Goal: Task Accomplishment & Management: Complete application form

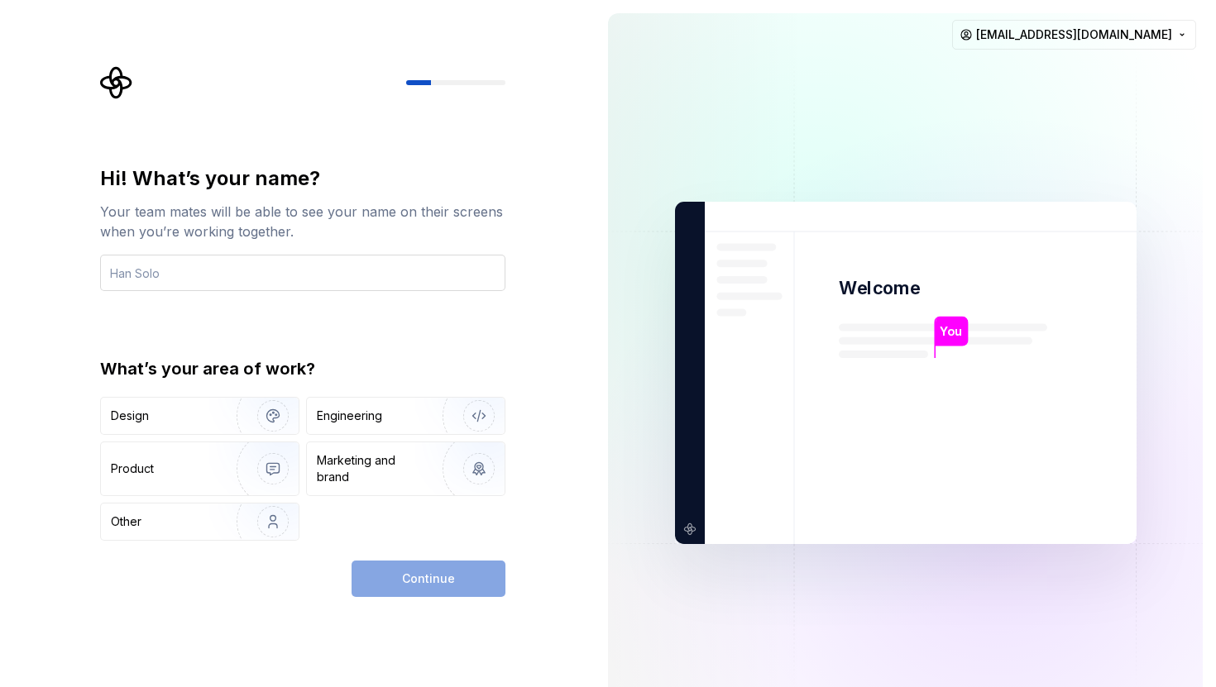
click at [433, 266] on input "text" at bounding box center [302, 273] width 405 height 36
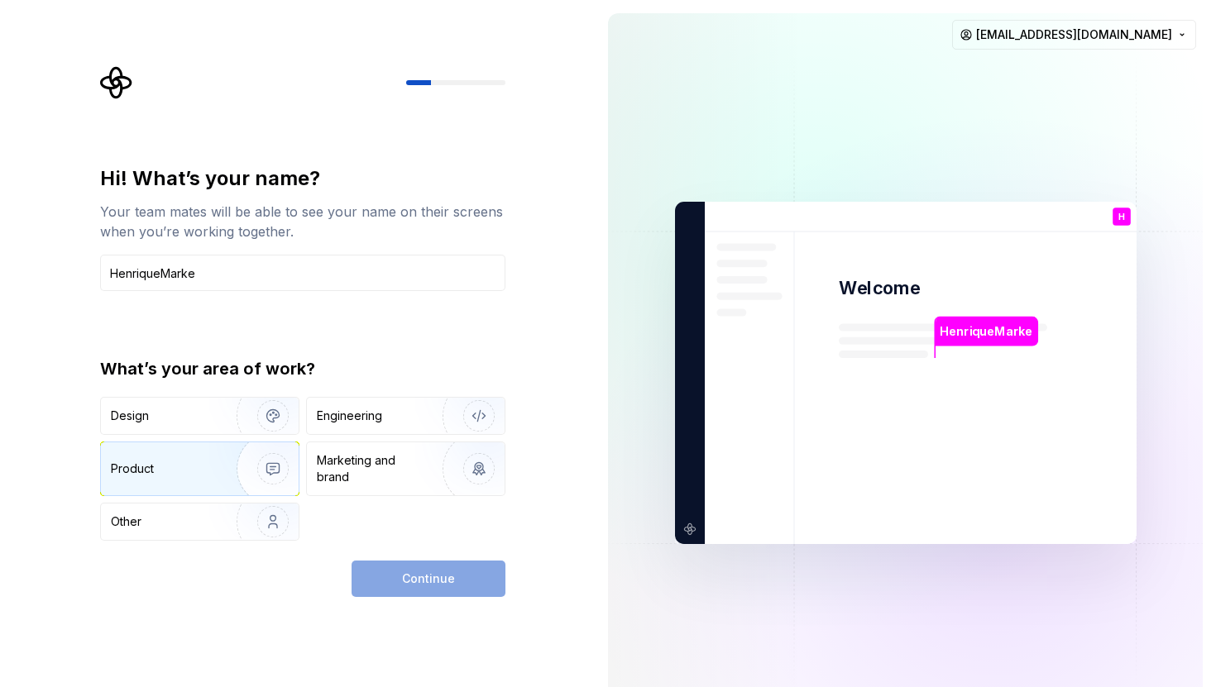
type input "HenriqueMarke"
click at [214, 480] on img "button" at bounding box center [262, 469] width 106 height 111
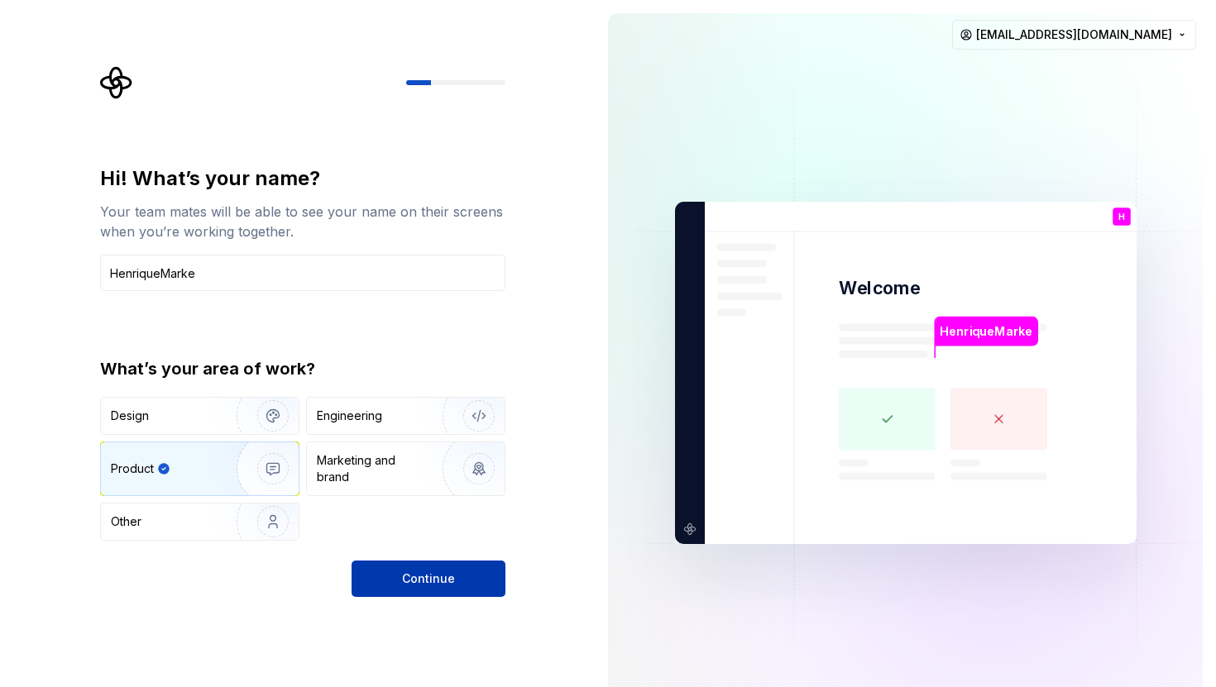
click at [375, 574] on button "Continue" at bounding box center [429, 579] width 154 height 36
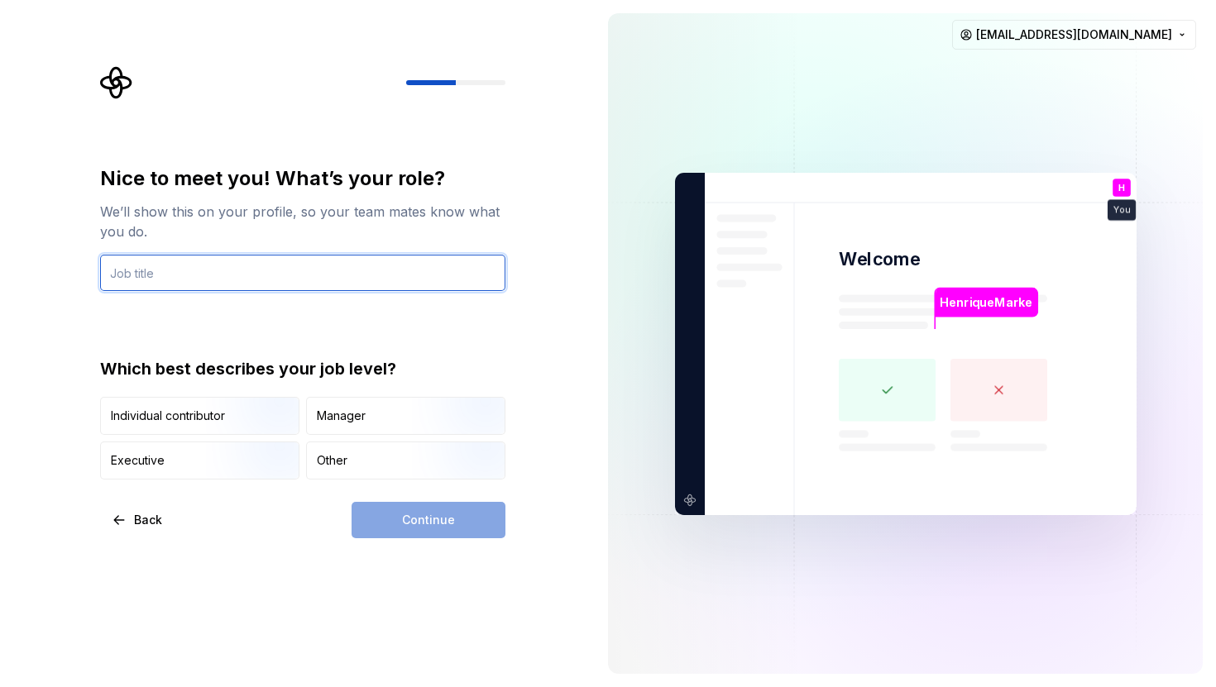
click at [274, 282] on input "text" at bounding box center [302, 273] width 405 height 36
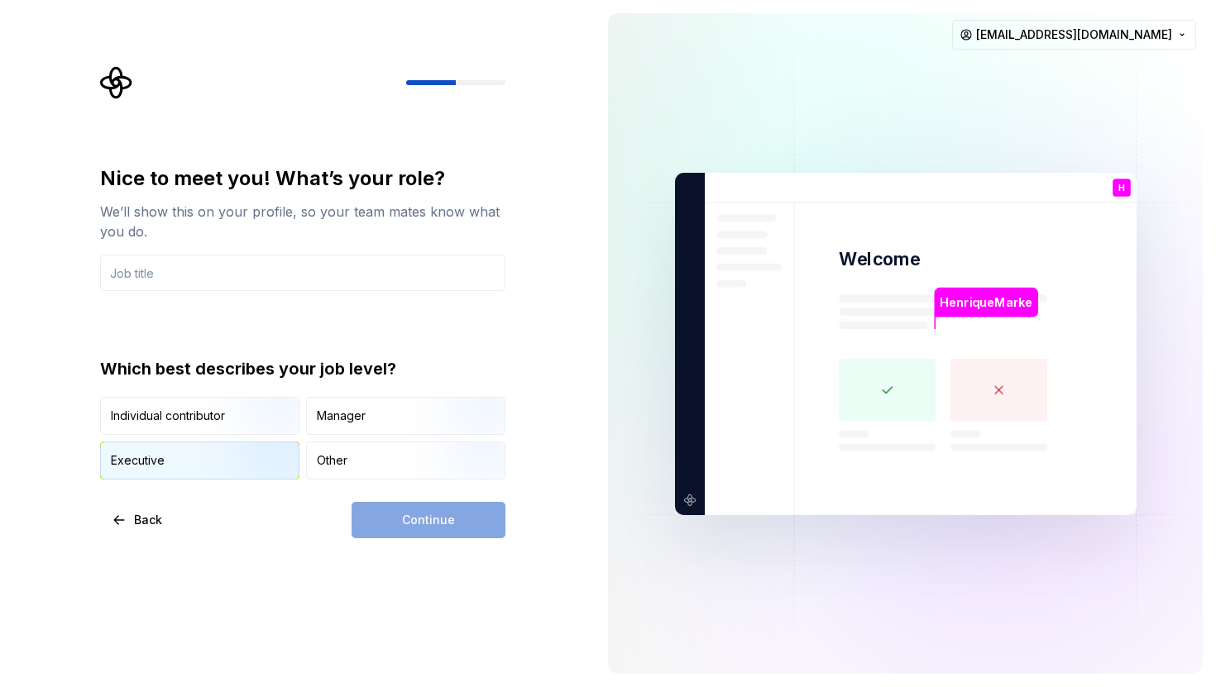
click at [202, 461] on div "Executive" at bounding box center [200, 461] width 198 height 36
click at [381, 510] on div "Continue" at bounding box center [429, 520] width 154 height 36
click at [393, 523] on div "Continue" at bounding box center [429, 520] width 154 height 36
click at [383, 424] on div "Manager" at bounding box center [406, 416] width 198 height 36
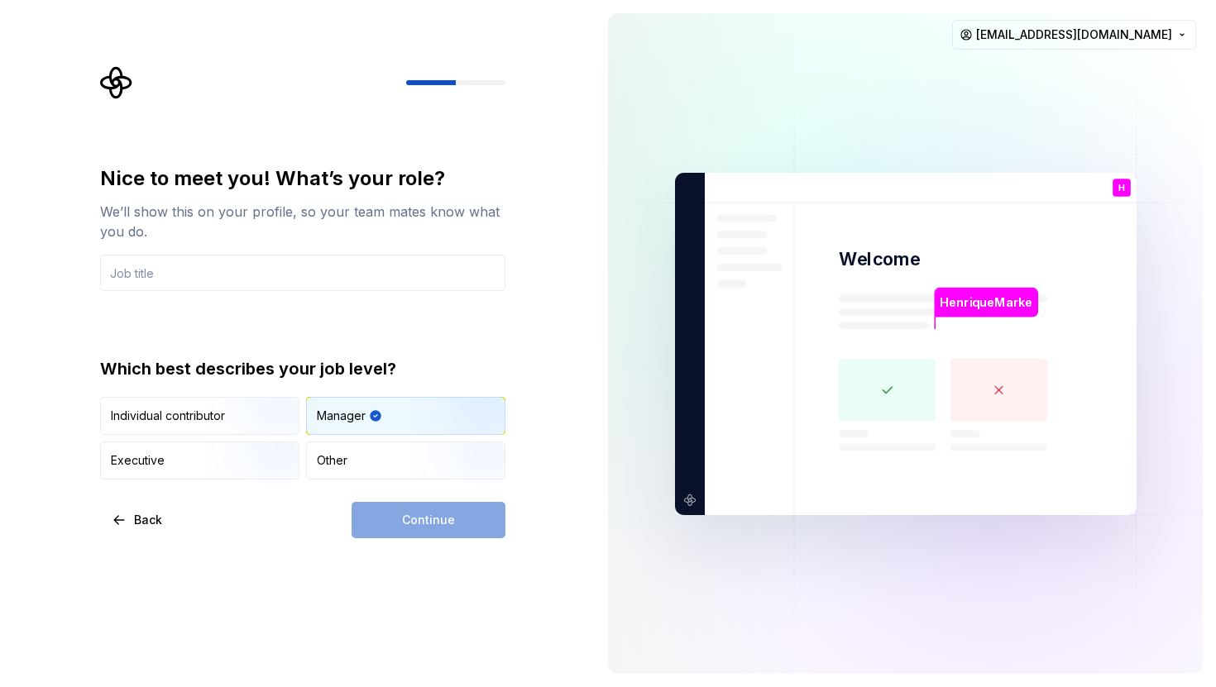
click at [389, 529] on div "Continue" at bounding box center [429, 520] width 154 height 36
click at [255, 468] on img "button" at bounding box center [259, 481] width 106 height 111
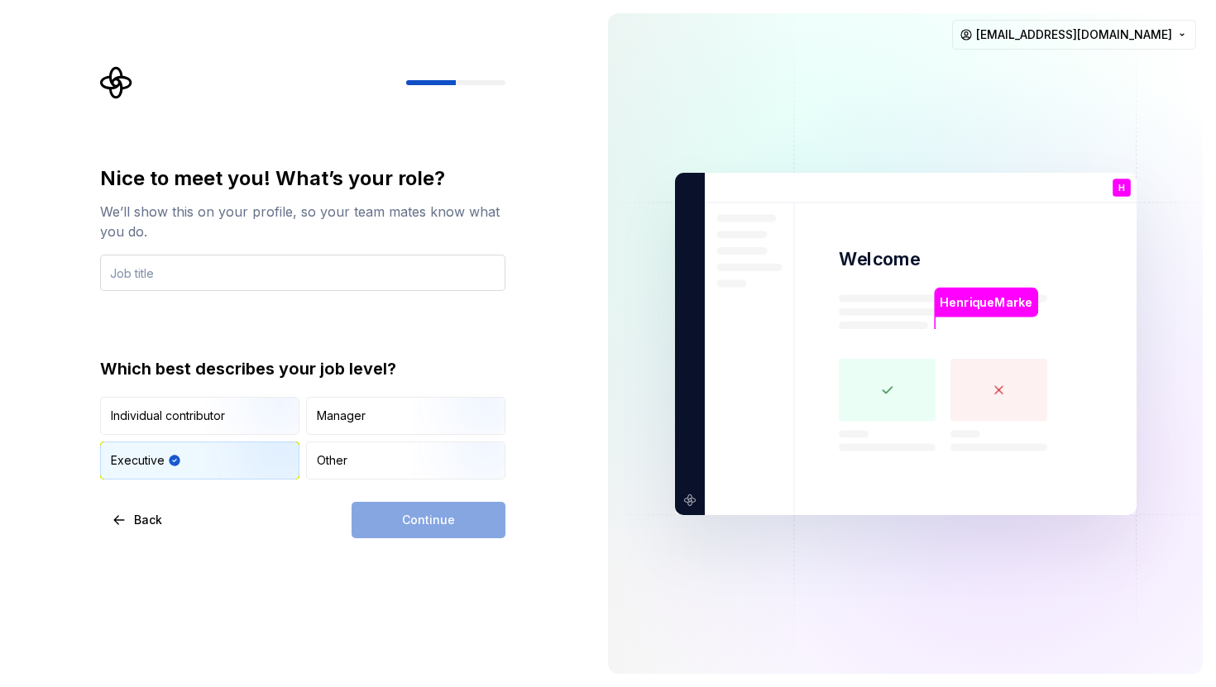
click at [318, 280] on input "text" at bounding box center [302, 273] width 405 height 36
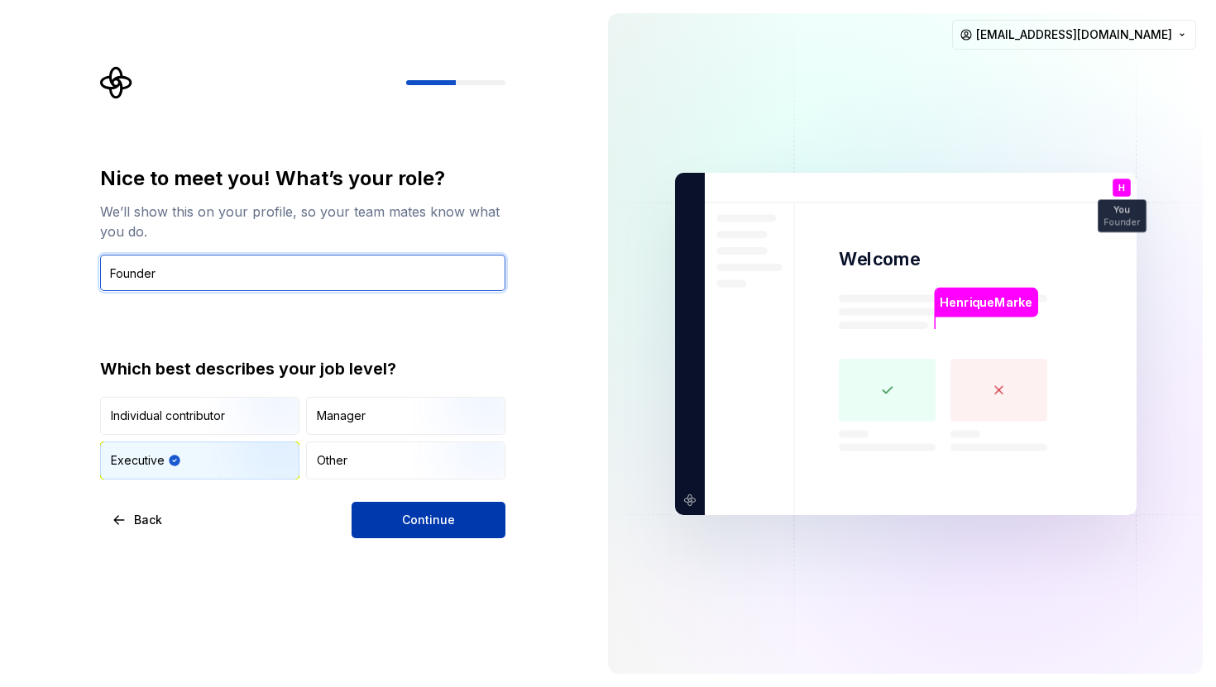
type input "Founder"
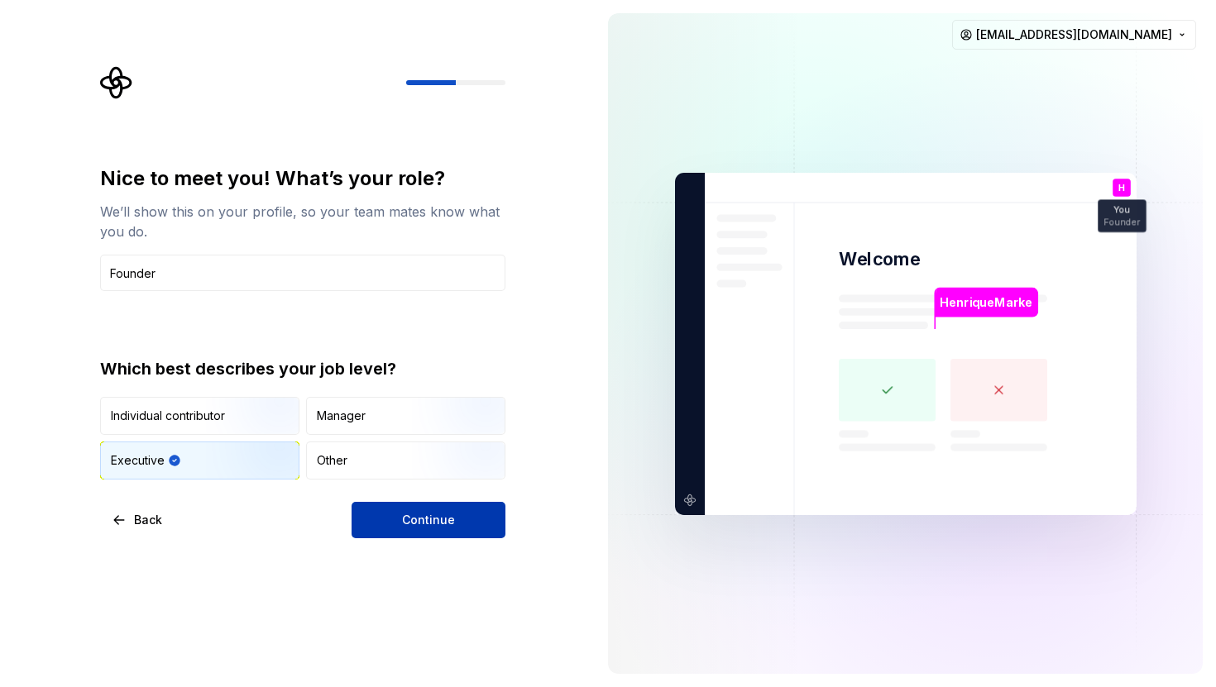
click at [413, 526] on span "Continue" at bounding box center [428, 520] width 53 height 17
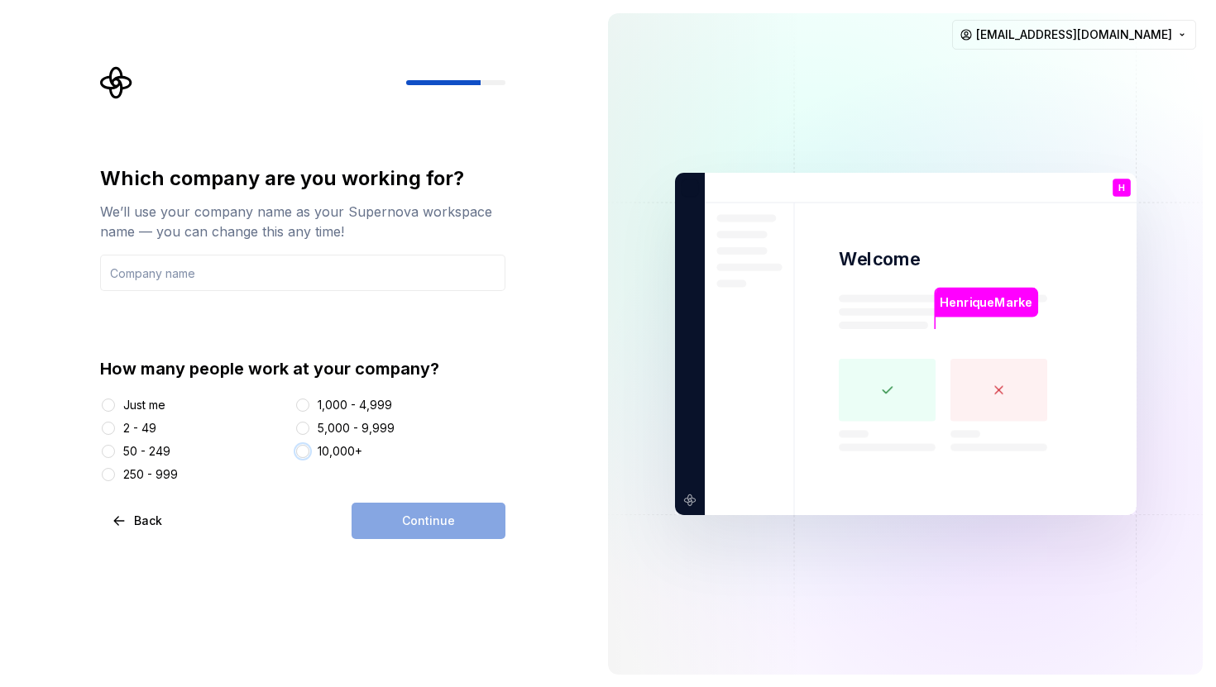
click at [304, 448] on button "10,000+" at bounding box center [302, 451] width 13 height 13
click at [323, 269] on input "text" at bounding box center [302, 273] width 405 height 36
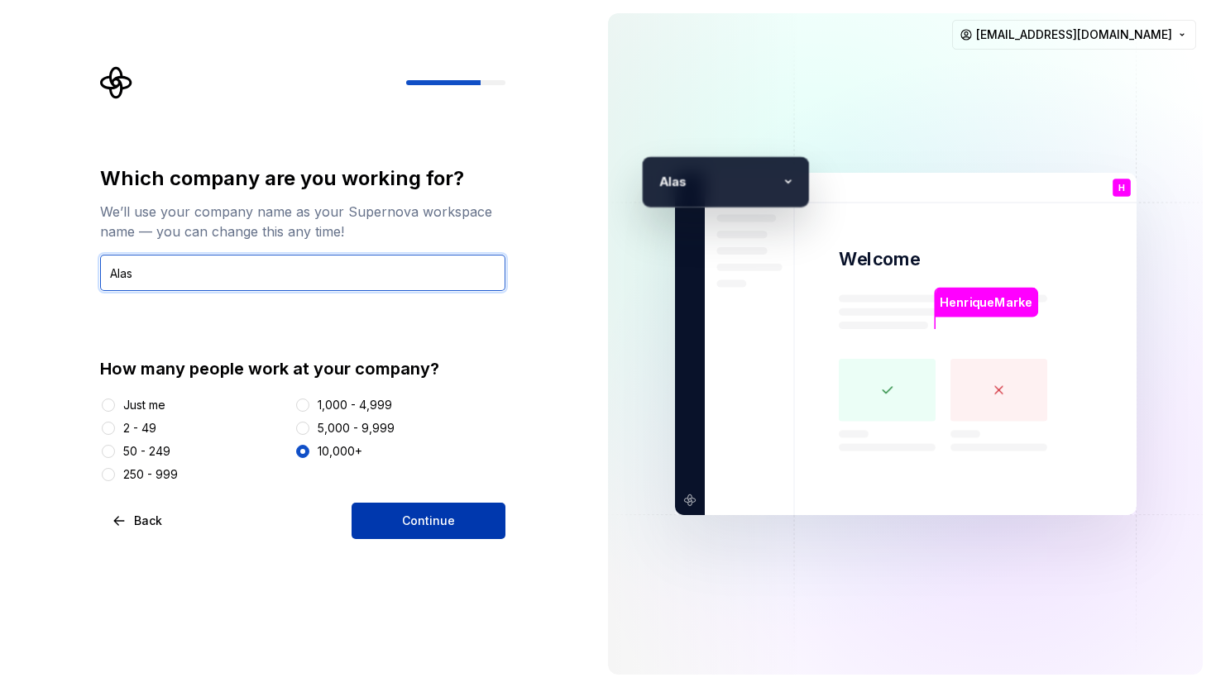
type input "Alas"
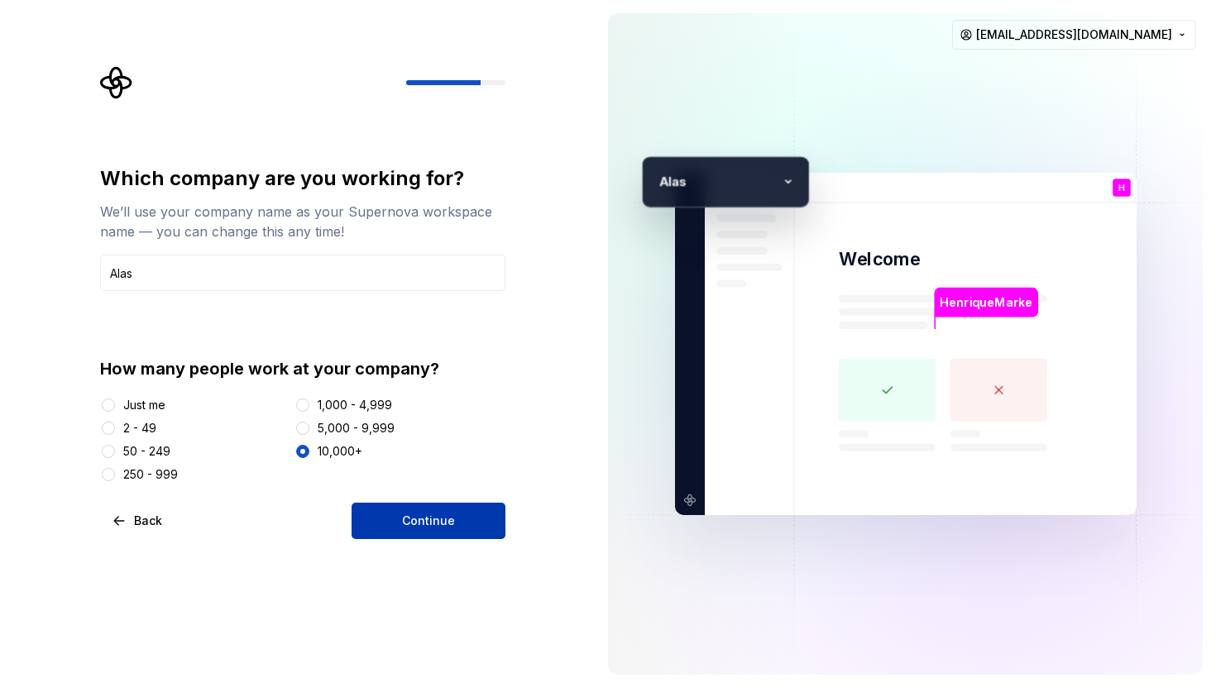
click at [364, 518] on button "Continue" at bounding box center [429, 521] width 154 height 36
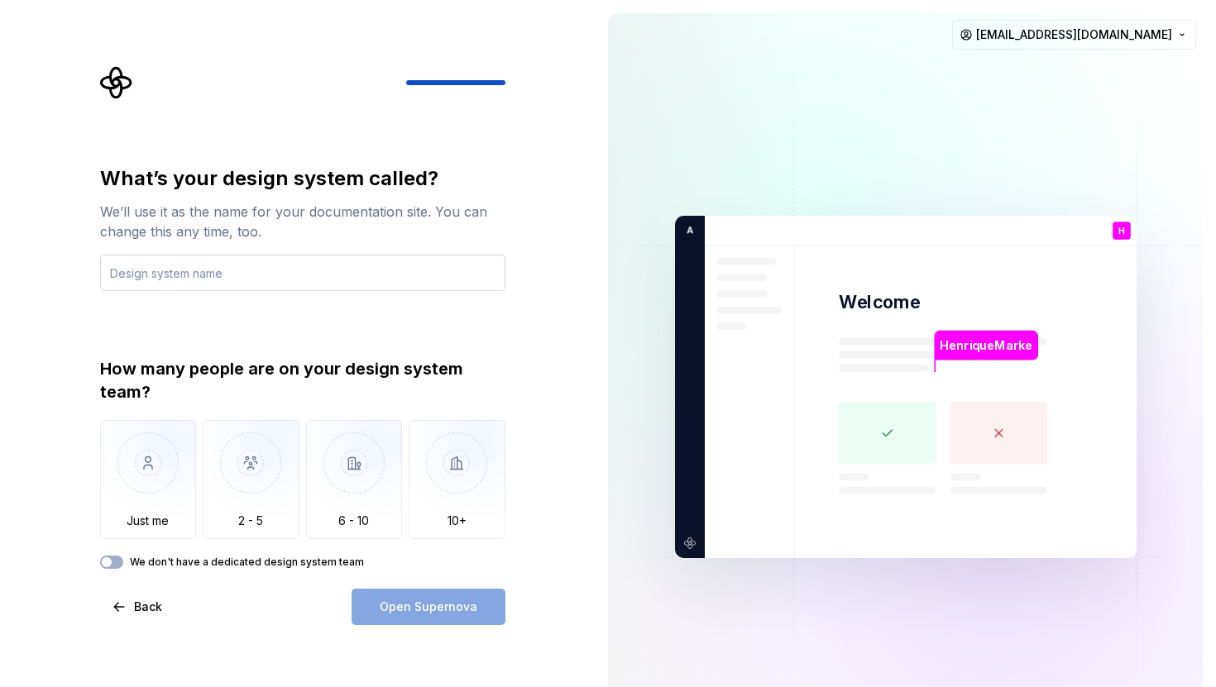
click at [307, 258] on input "text" at bounding box center [302, 273] width 405 height 36
type input "Markezero"
click at [443, 486] on img "button" at bounding box center [457, 475] width 97 height 111
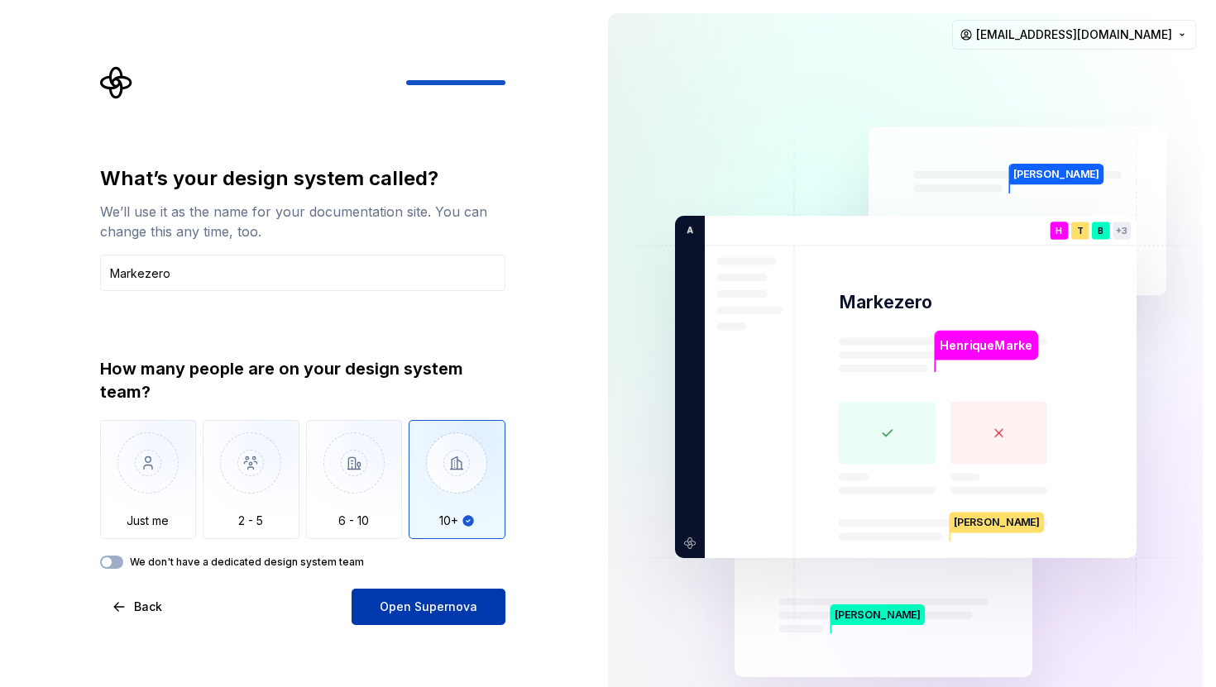
click at [407, 606] on span "Open Supernova" at bounding box center [429, 607] width 98 height 17
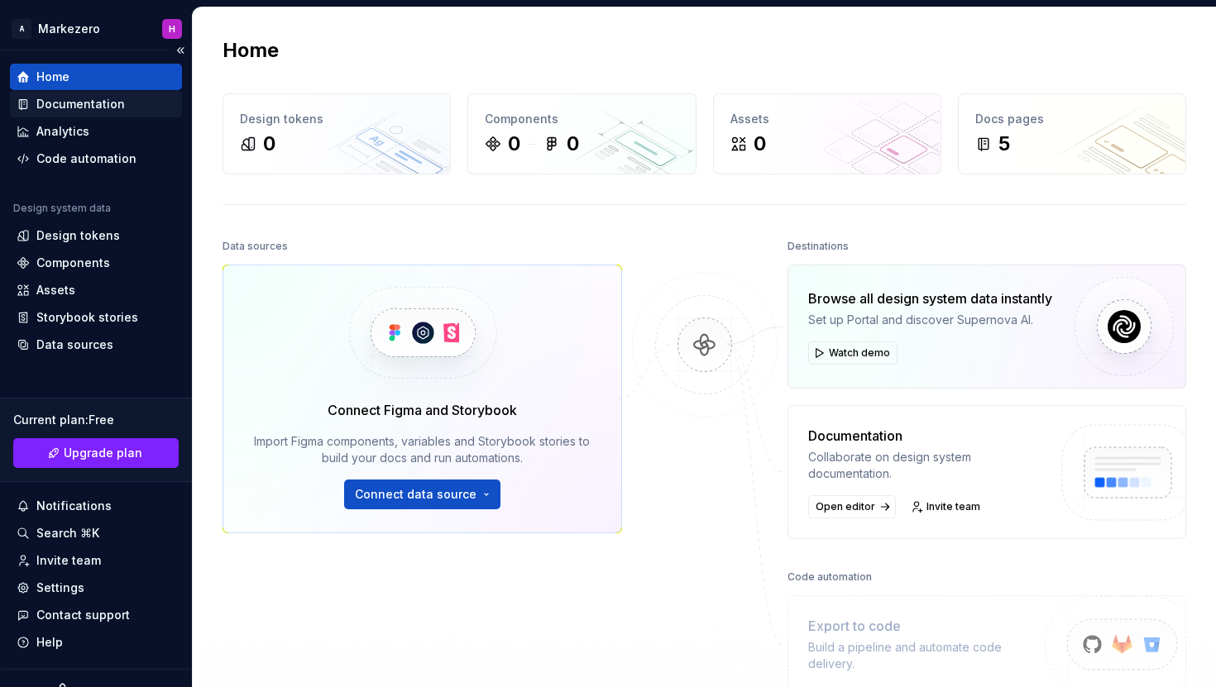
click at [98, 101] on div "Documentation" at bounding box center [80, 104] width 89 height 17
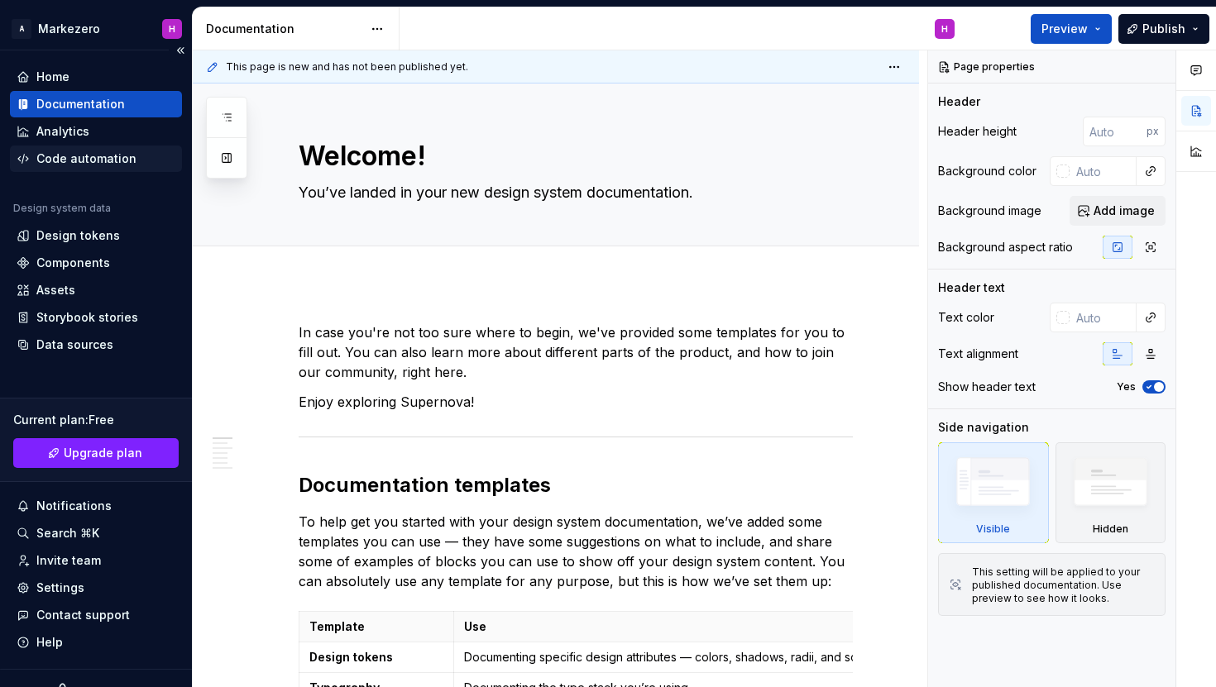
click at [91, 152] on div "Code automation" at bounding box center [86, 159] width 100 height 17
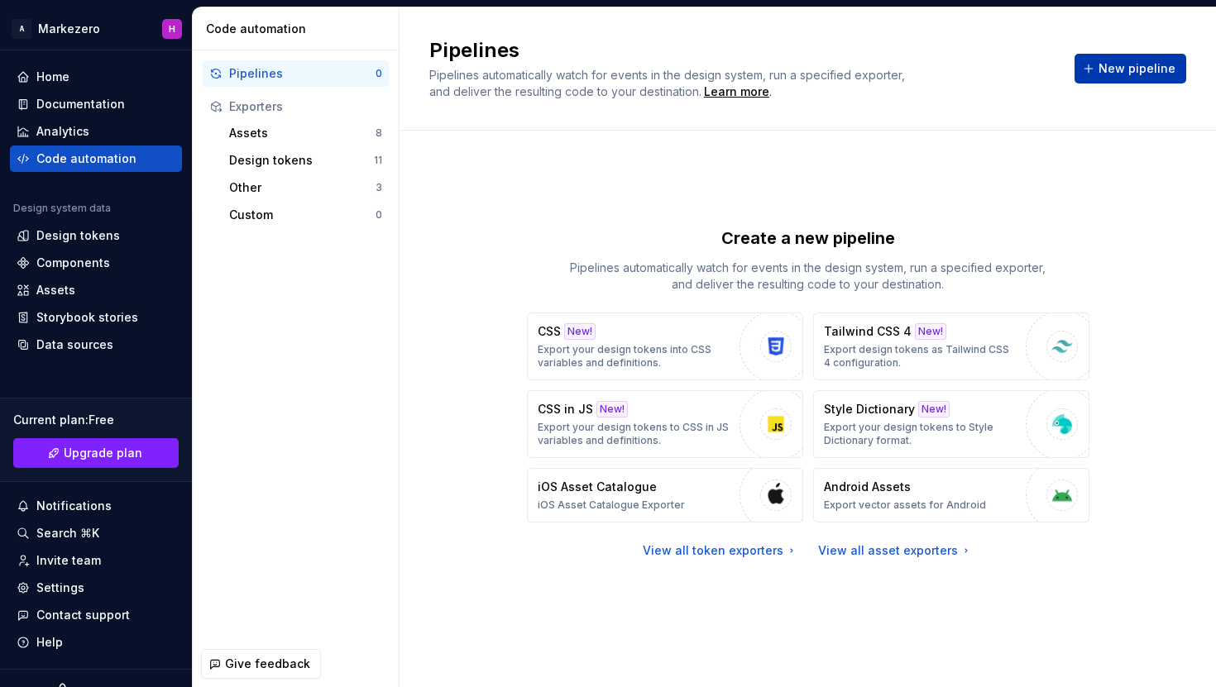
click at [1104, 68] on button "New pipeline" at bounding box center [1131, 69] width 112 height 30
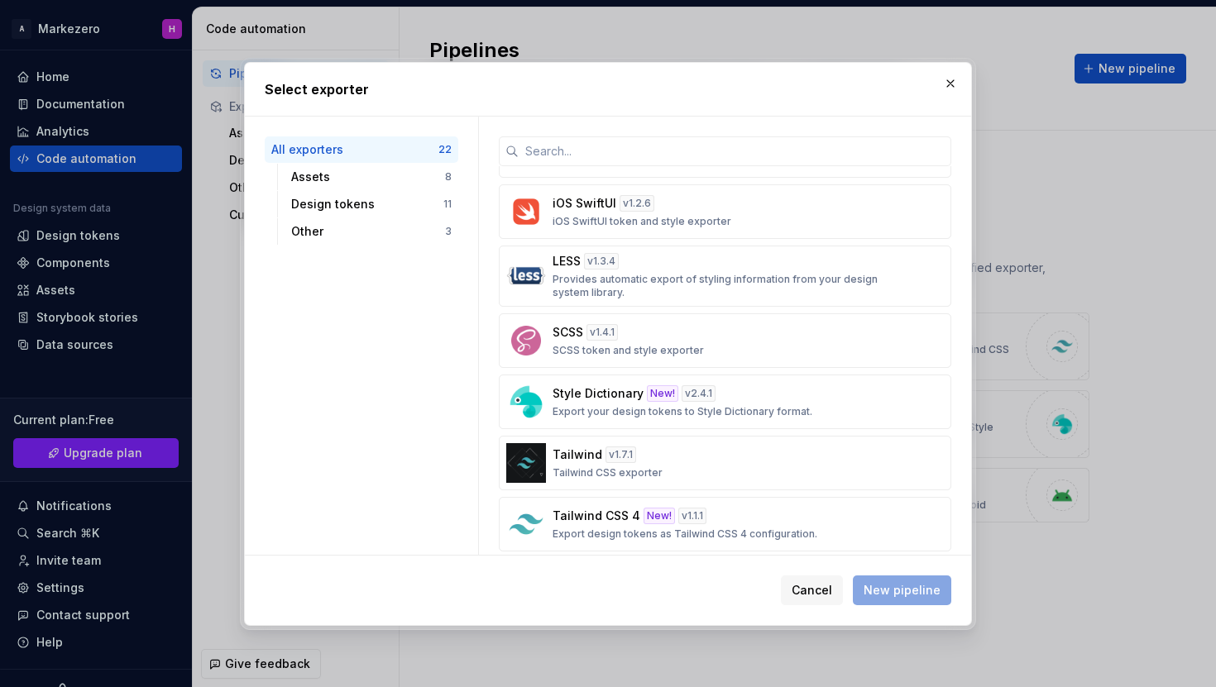
scroll to position [954, 0]
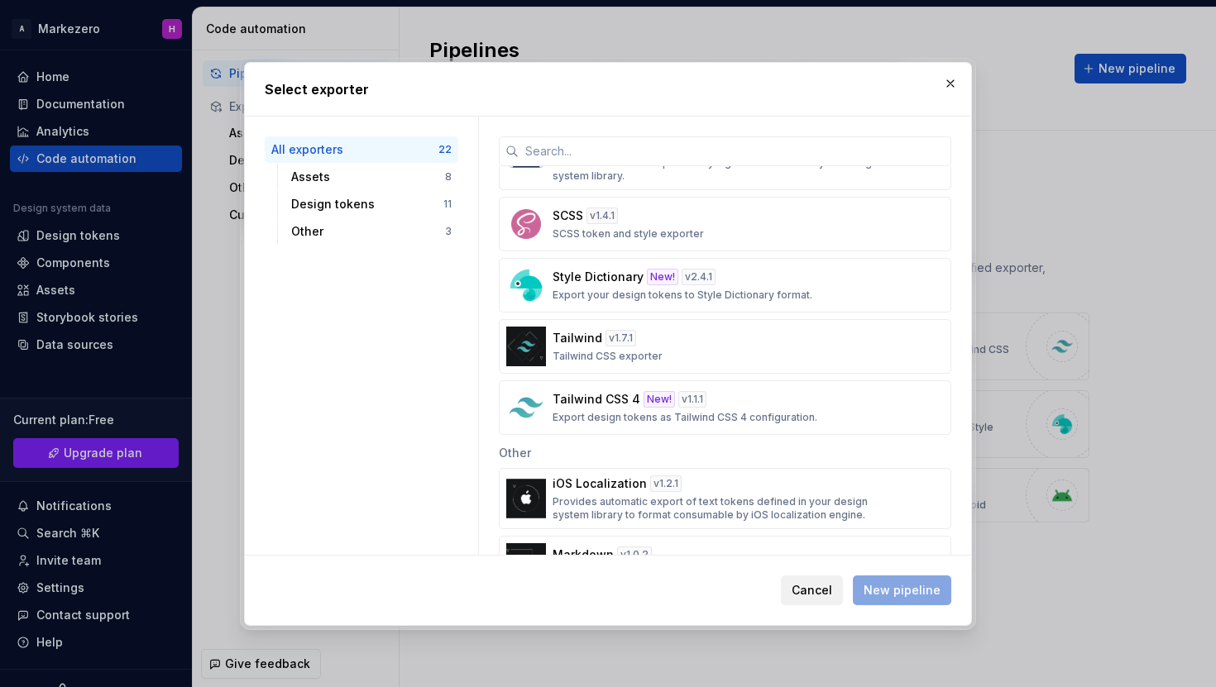
click at [812, 585] on span "Cancel" at bounding box center [812, 590] width 41 height 17
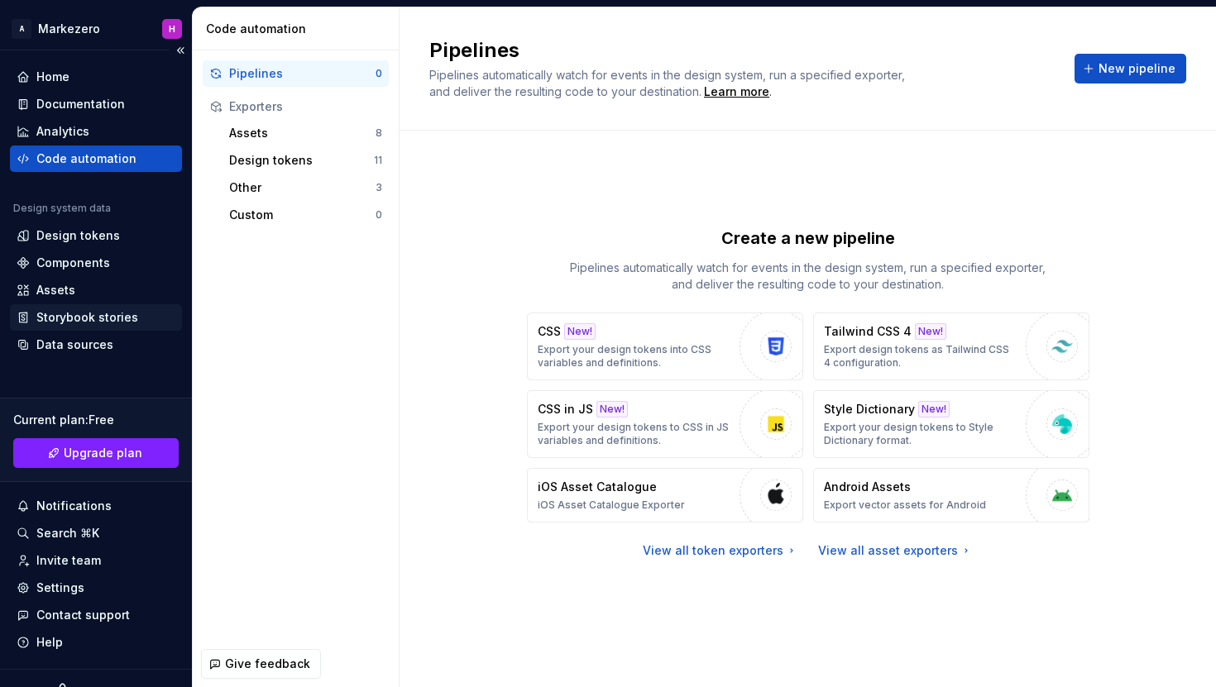
click at [114, 320] on div "Storybook stories" at bounding box center [87, 317] width 102 height 17
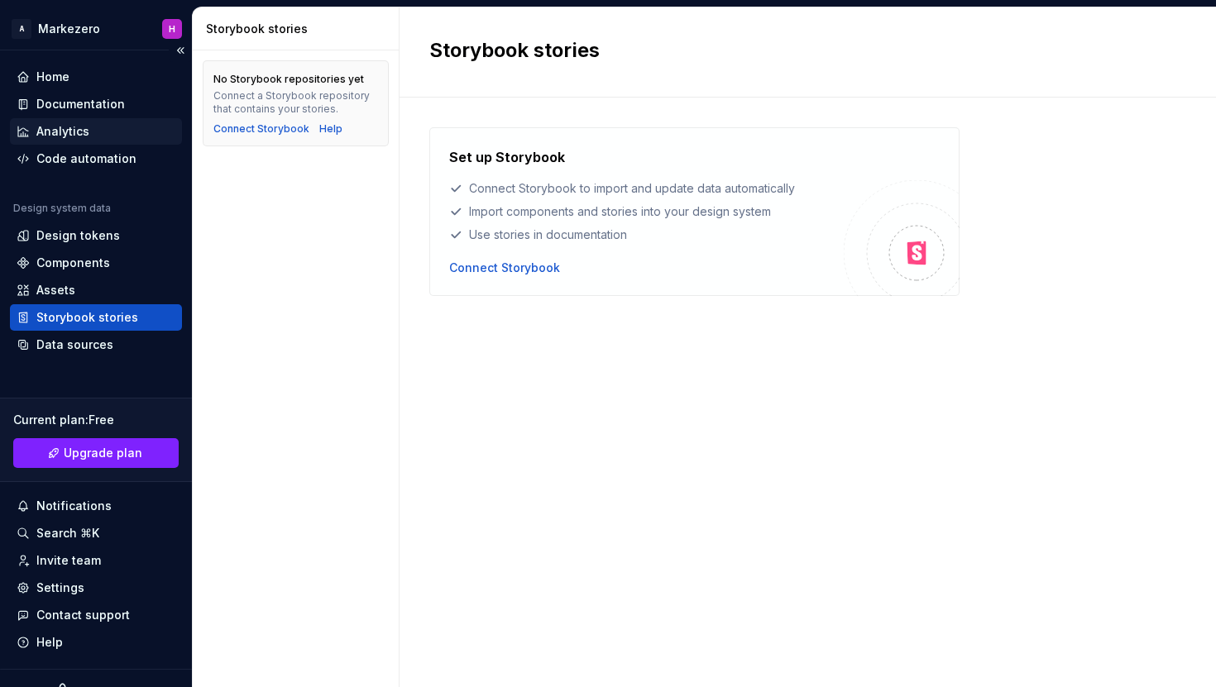
click at [72, 136] on div "Analytics" at bounding box center [62, 131] width 53 height 17
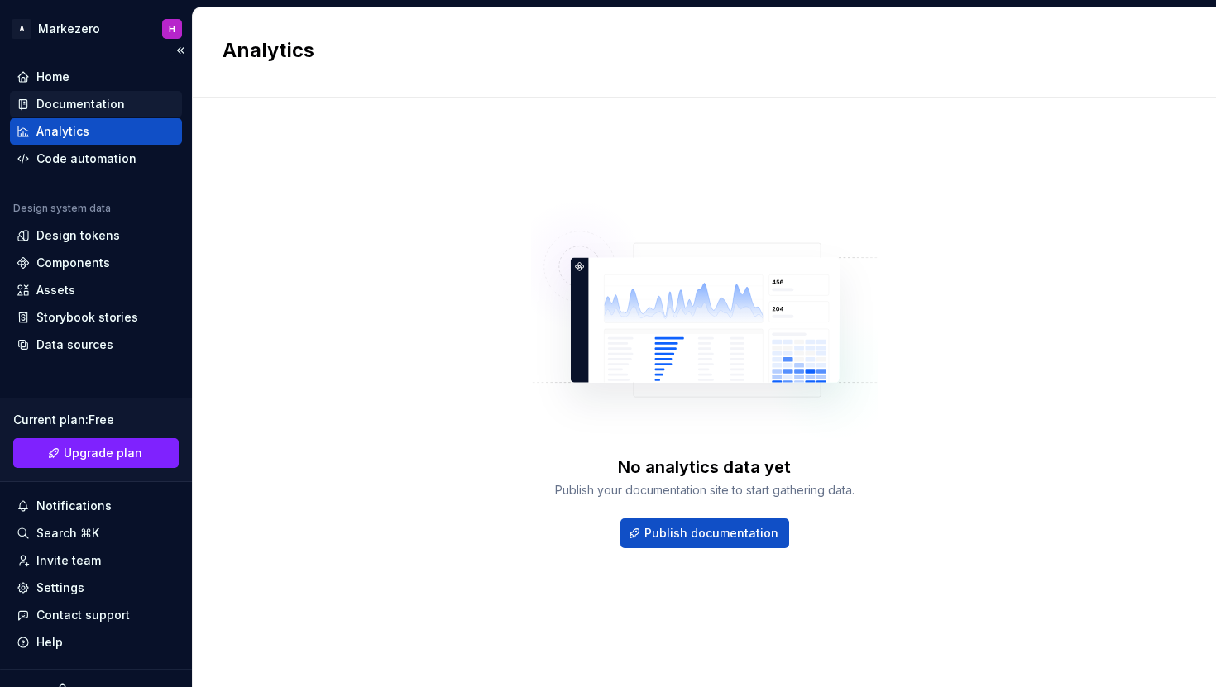
click at [76, 111] on div "Documentation" at bounding box center [80, 104] width 89 height 17
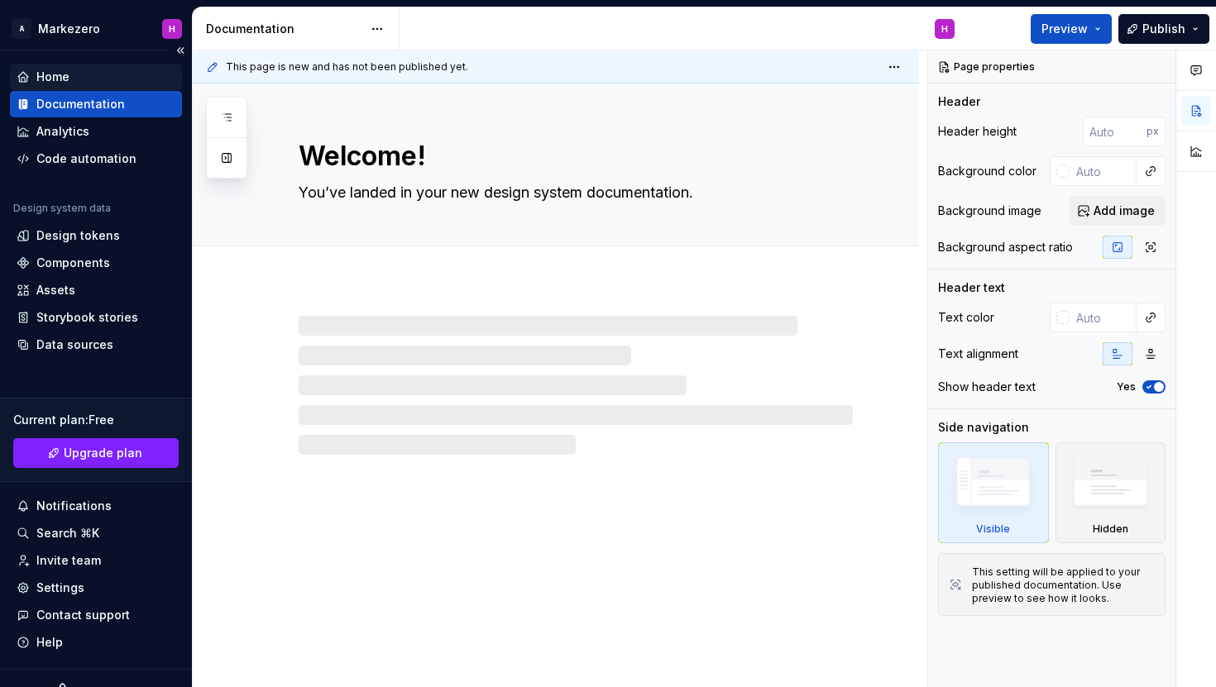
click at [51, 65] on div "Home" at bounding box center [96, 77] width 172 height 26
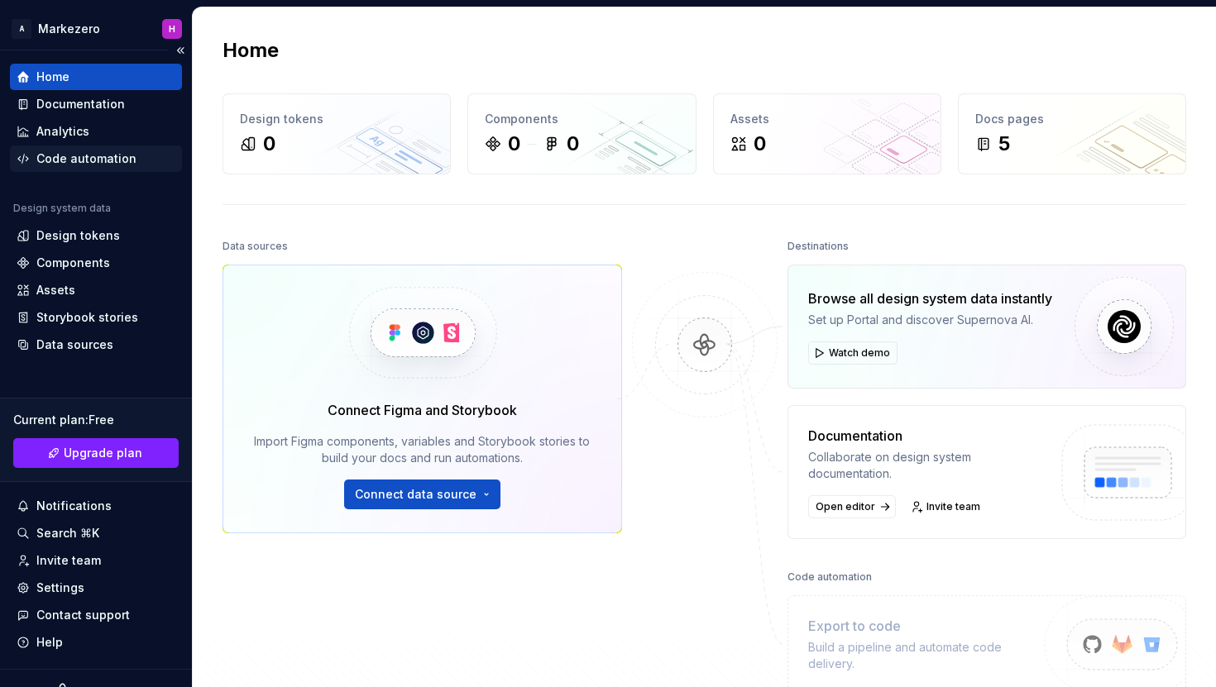
click at [76, 152] on div "Code automation" at bounding box center [86, 159] width 100 height 17
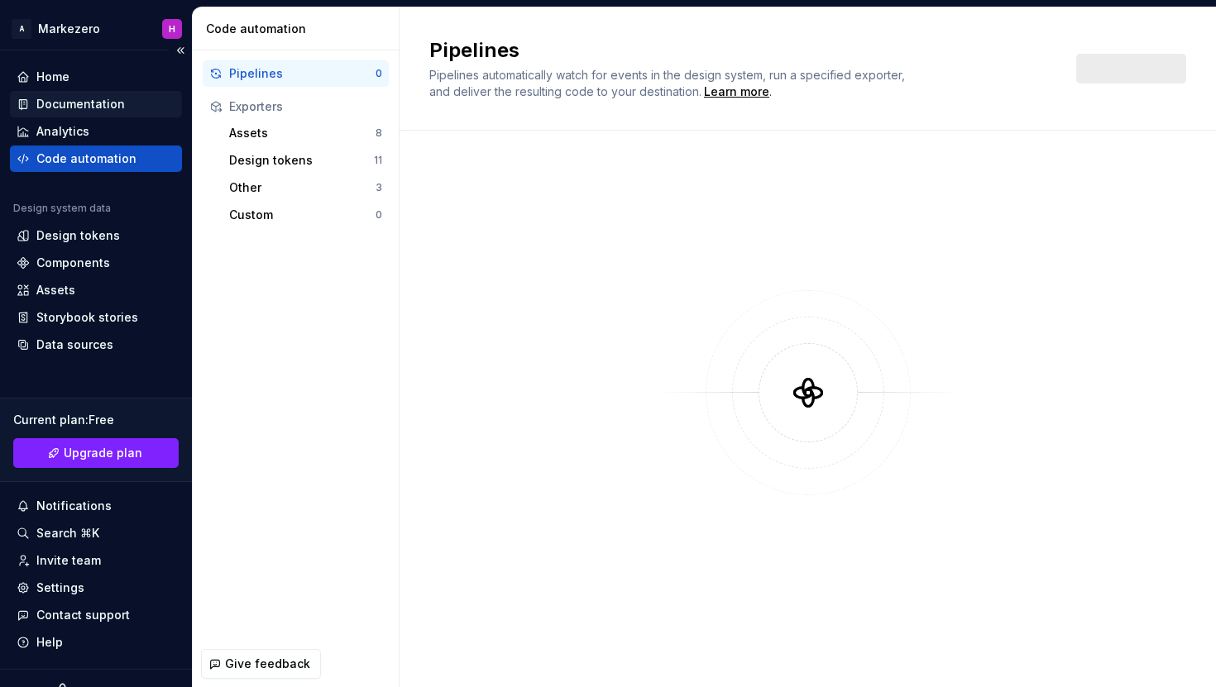
click at [74, 116] on div "Documentation" at bounding box center [96, 104] width 172 height 26
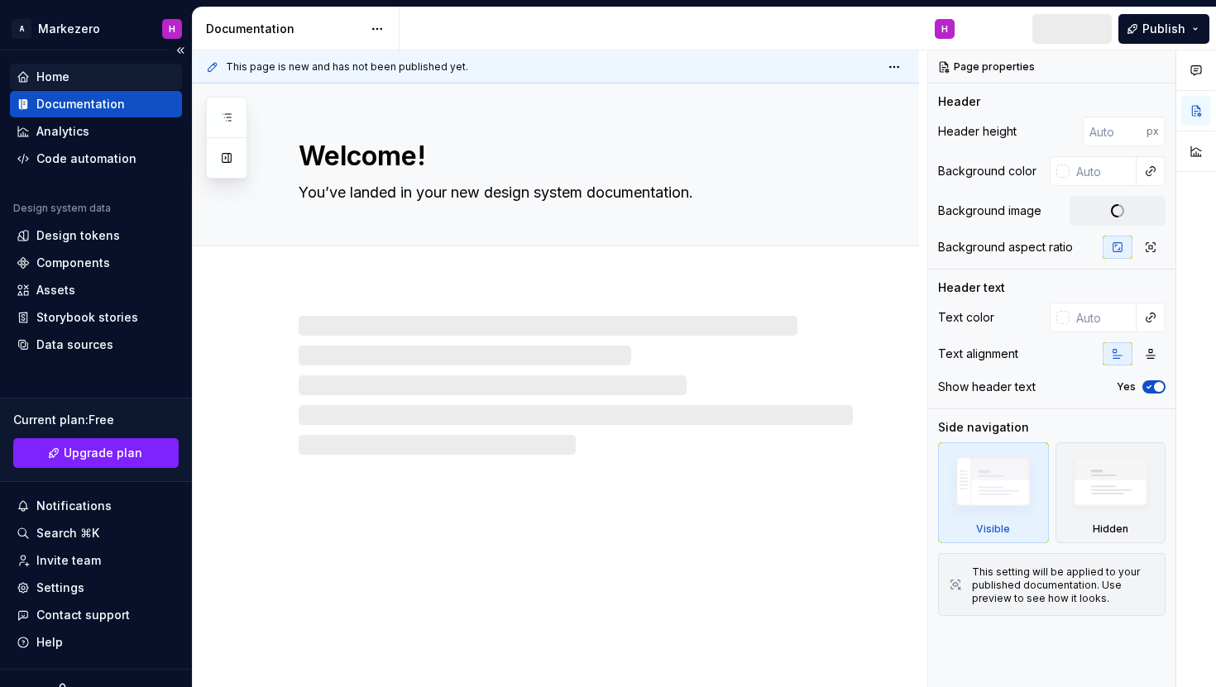
click at [74, 81] on div "Home" at bounding box center [96, 77] width 159 height 17
type textarea "*"
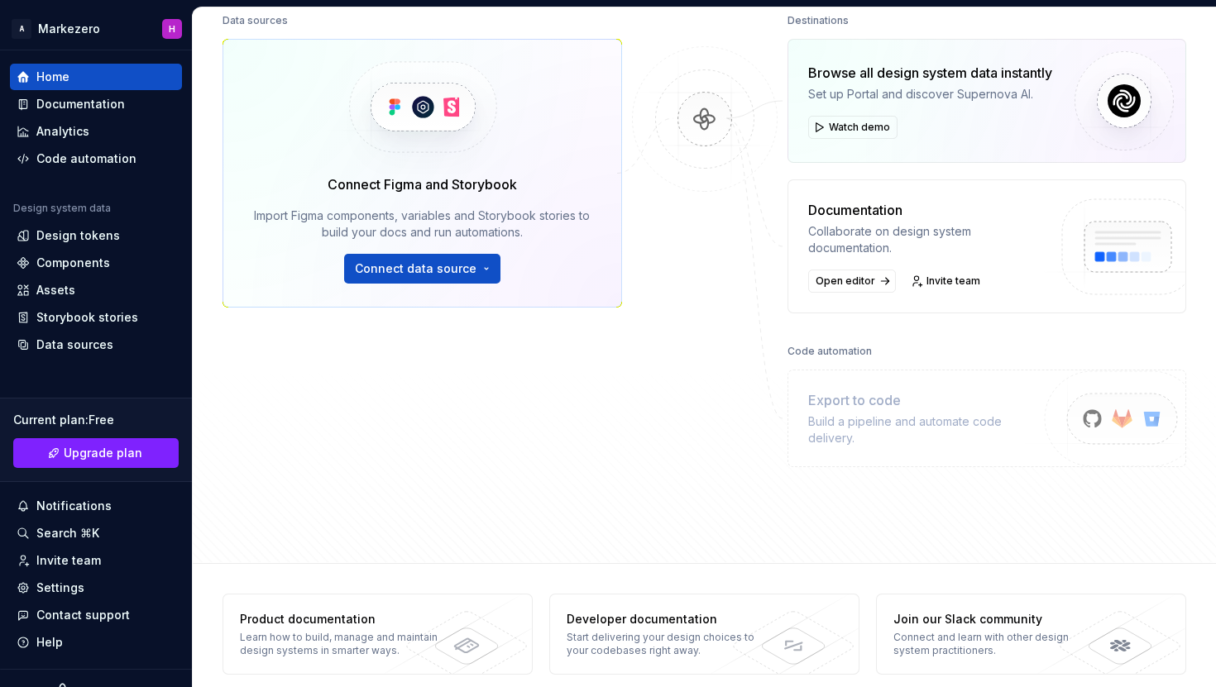
scroll to position [243, 0]
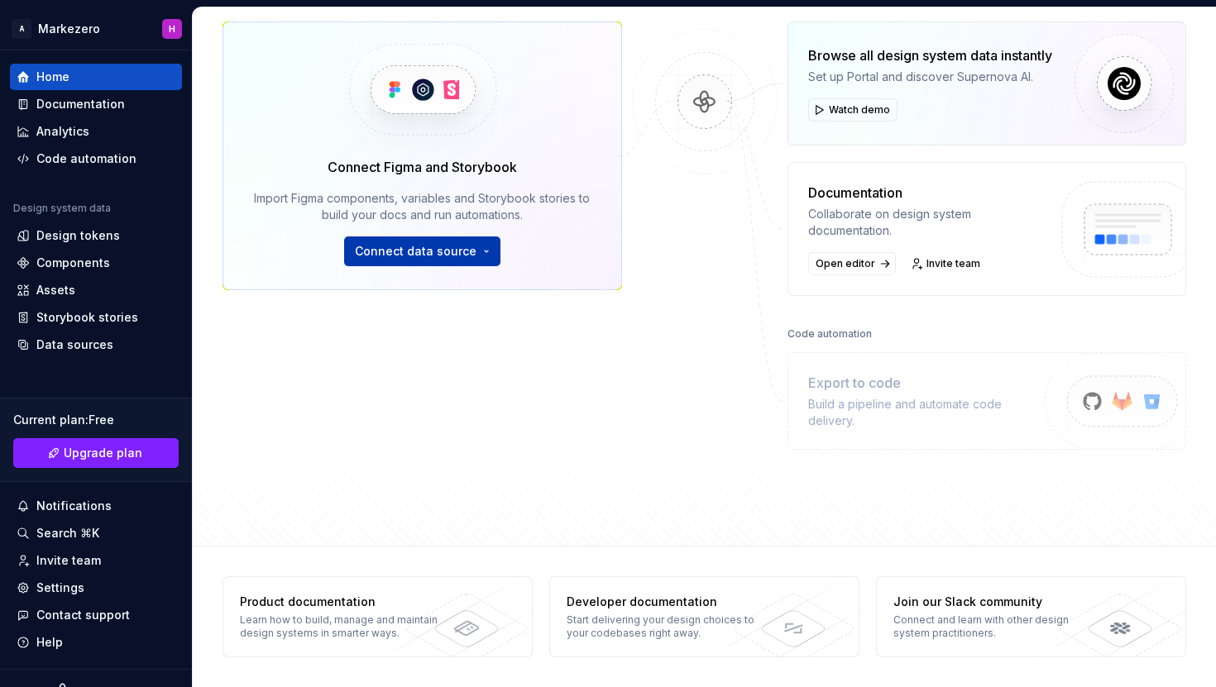
click at [411, 249] on span "Connect data source" at bounding box center [416, 251] width 122 height 17
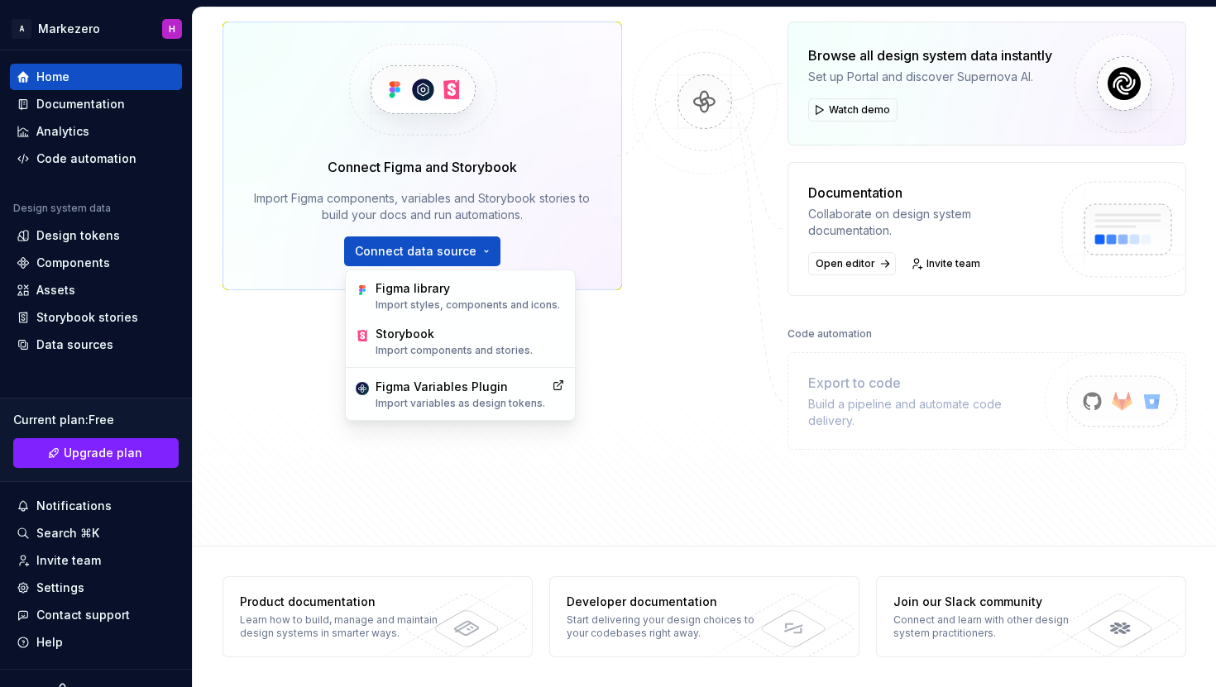
click at [630, 168] on img at bounding box center [705, 119] width 160 height 180
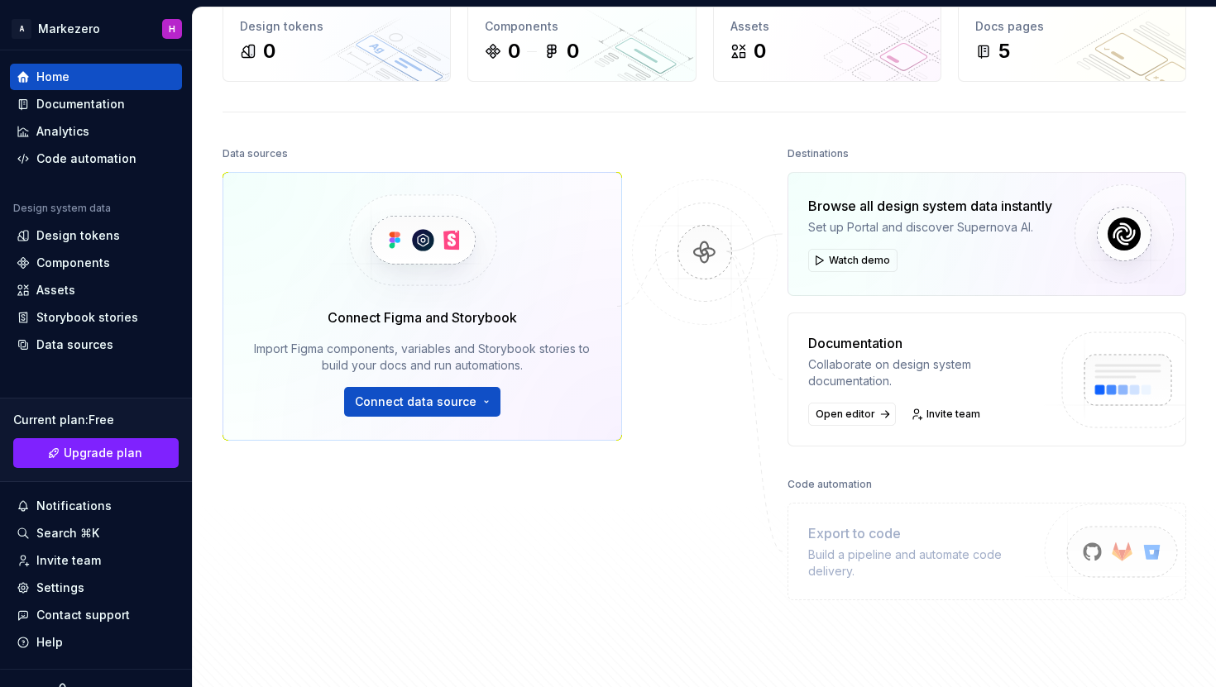
scroll to position [0, 0]
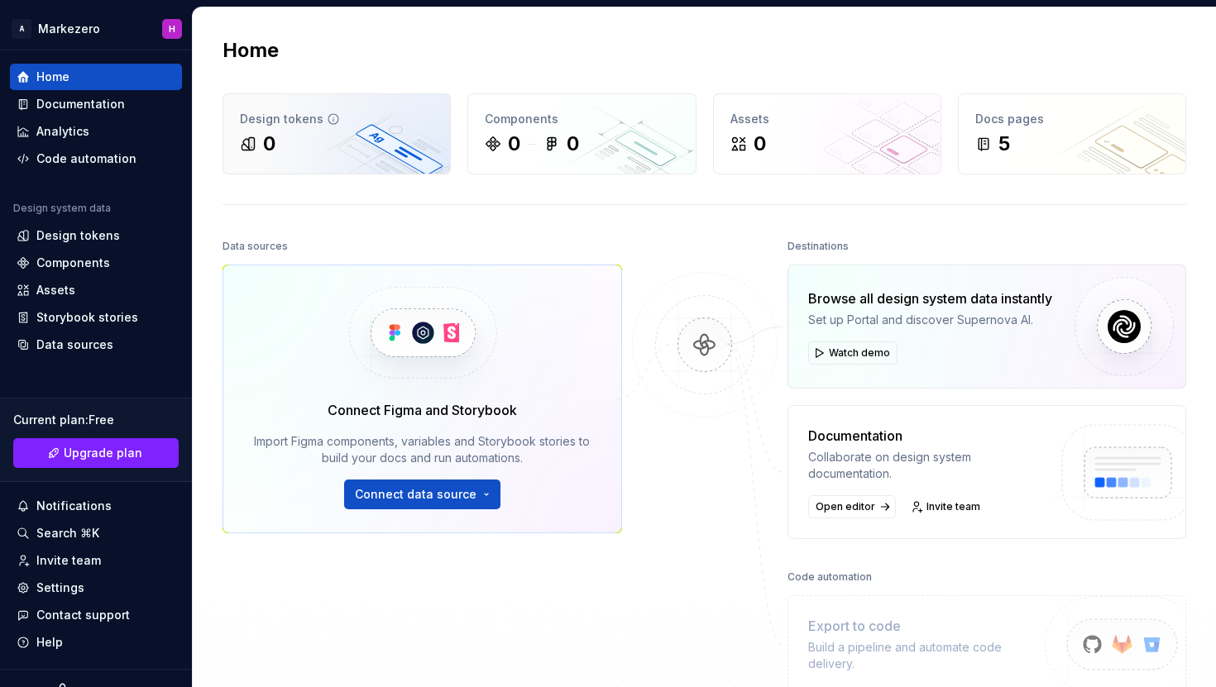
click at [383, 137] on div "0" at bounding box center [337, 144] width 194 height 26
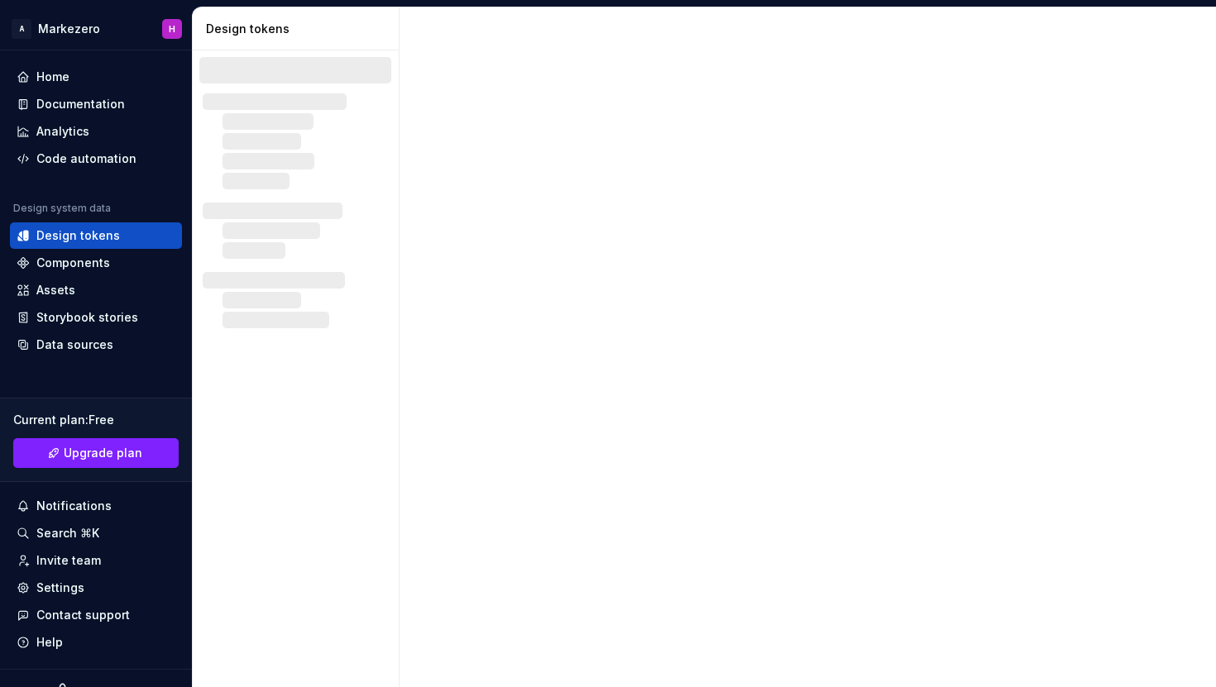
click at [562, 146] on div at bounding box center [808, 347] width 816 height 680
